Goal: Use online tool/utility: Utilize a website feature to perform a specific function

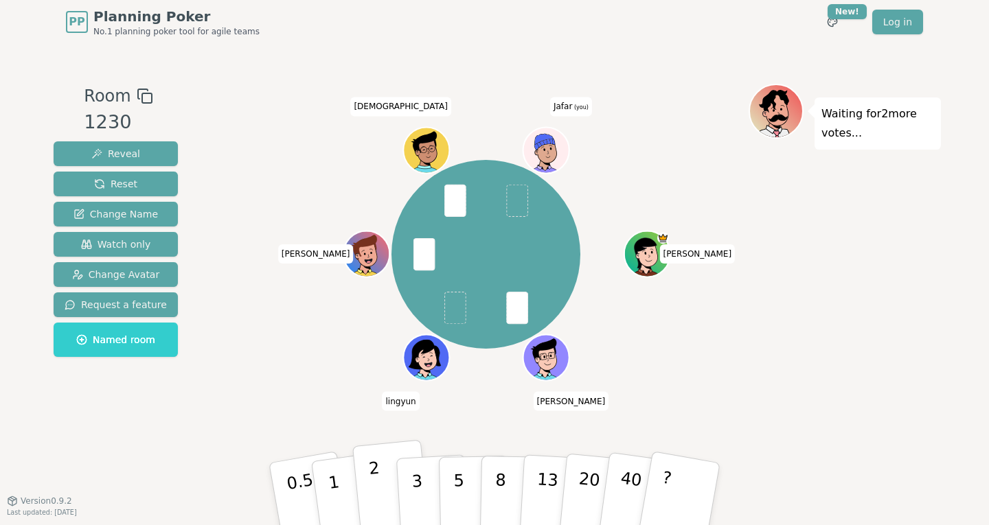
click at [374, 478] on p "2" at bounding box center [377, 496] width 18 height 75
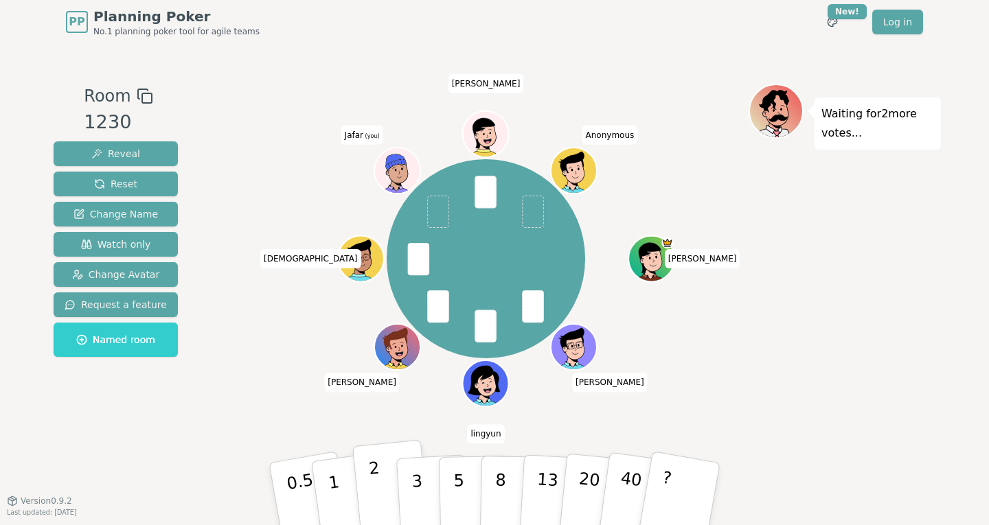
click at [378, 503] on p "2" at bounding box center [377, 496] width 18 height 75
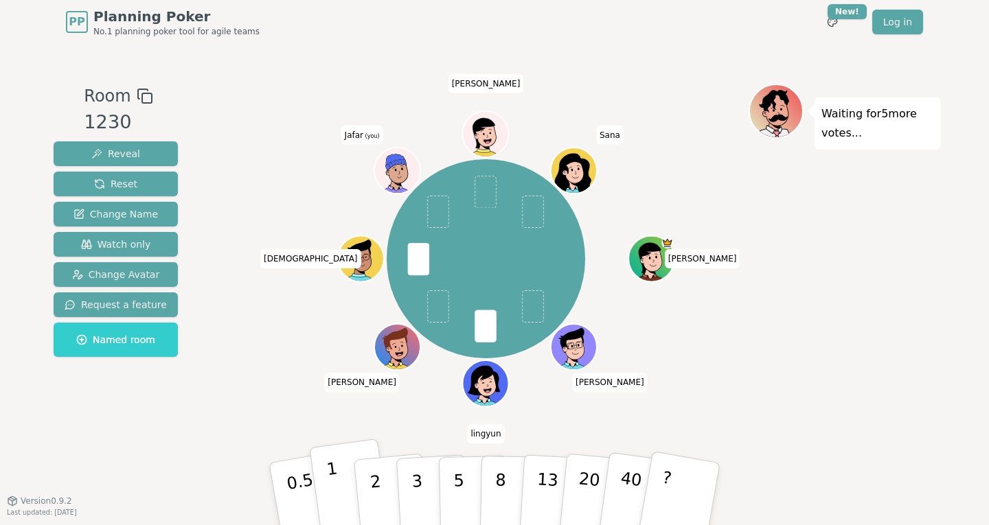
click at [345, 481] on button "1" at bounding box center [350, 494] width 82 height 111
click at [343, 473] on button "1" at bounding box center [350, 494] width 82 height 111
click at [331, 481] on p "1" at bounding box center [336, 496] width 21 height 75
click at [372, 477] on p "2" at bounding box center [377, 496] width 18 height 75
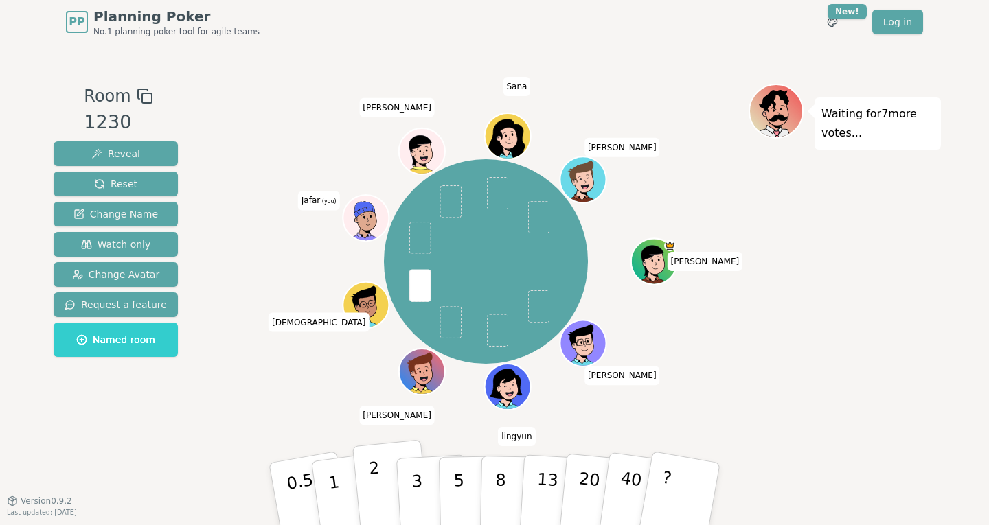
click at [368, 480] on button "2" at bounding box center [391, 494] width 78 height 109
click at [382, 464] on button "2" at bounding box center [391, 494] width 78 height 109
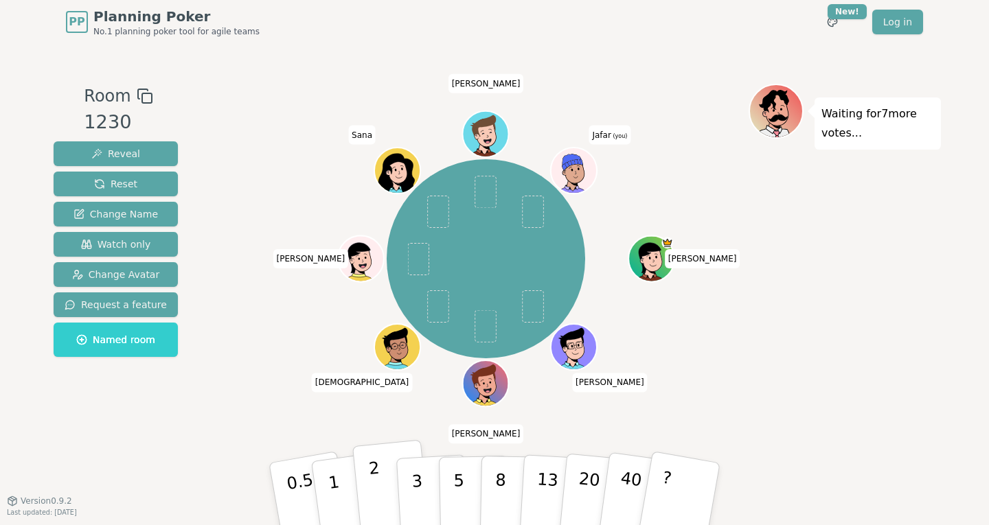
click at [378, 477] on p "2" at bounding box center [377, 496] width 18 height 75
click at [212, 374] on div "Room 1230 Reveal Reset Change Name Watch only Change Avatar Request a feature N…" at bounding box center [494, 273] width 893 height 378
